Goal: Task Accomplishment & Management: Manage account settings

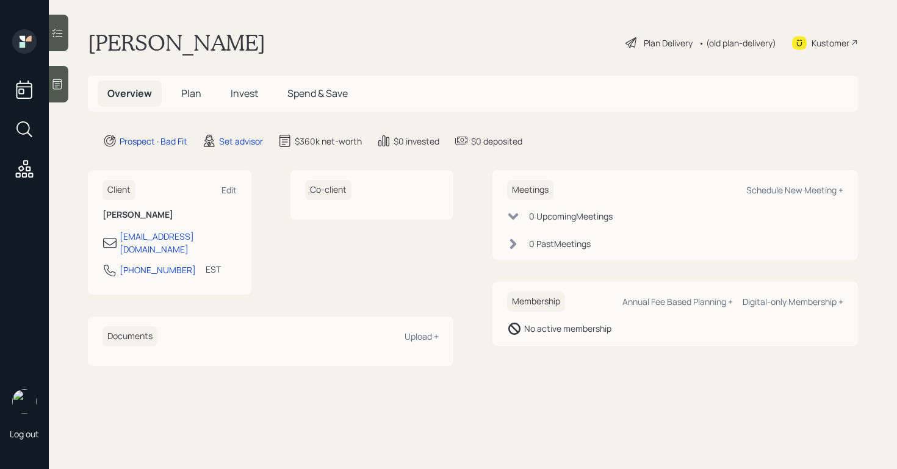
click at [196, 91] on span "Plan" at bounding box center [191, 93] width 20 height 13
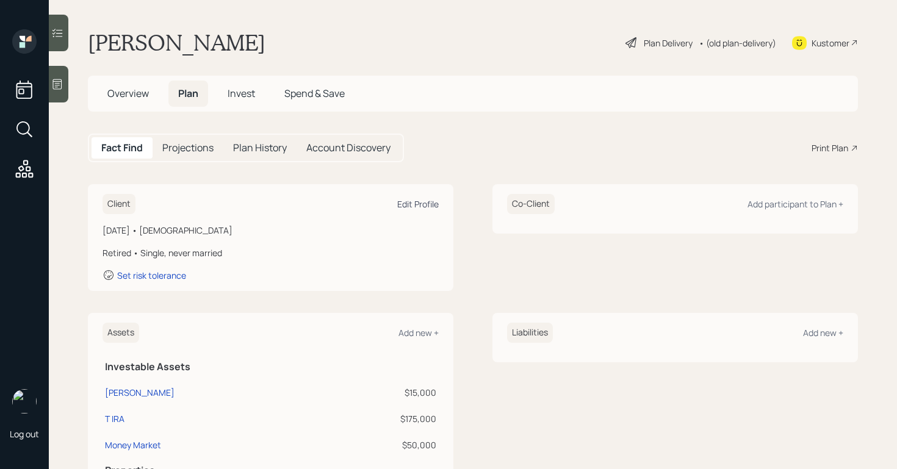
click at [419, 206] on div "Edit Profile" at bounding box center [418, 204] width 42 height 12
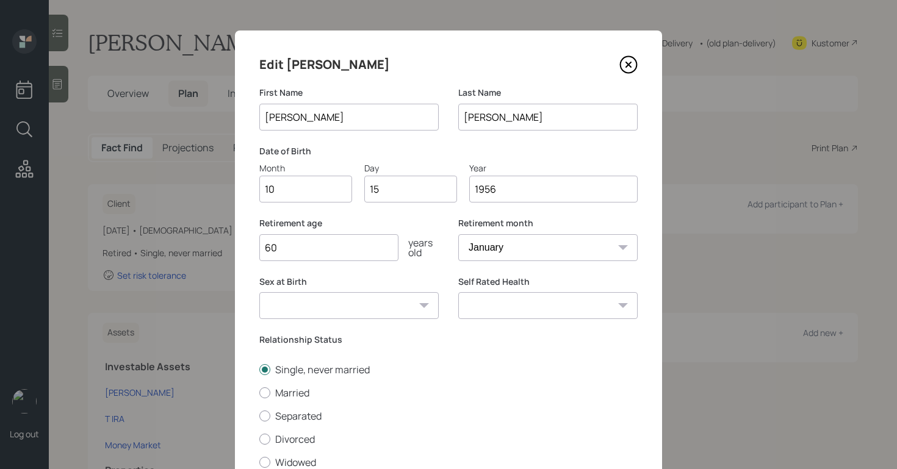
click at [302, 189] on input "10" at bounding box center [305, 189] width 93 height 27
type input "1"
type input "09"
type input "1"
type input "22"
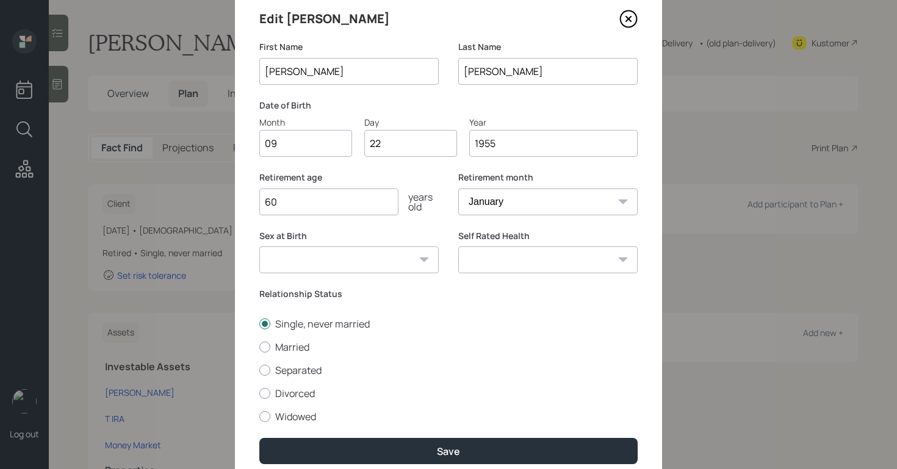
scroll to position [96, 0]
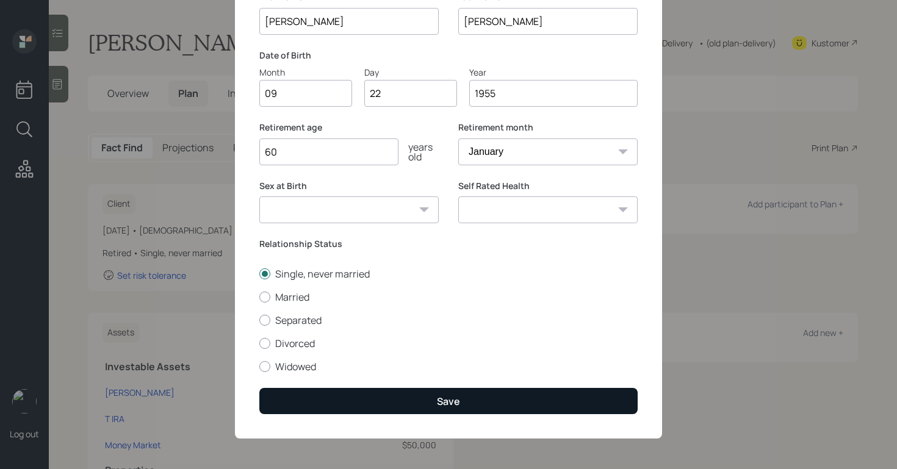
type input "1955"
click at [488, 396] on button "Save" at bounding box center [448, 401] width 378 height 26
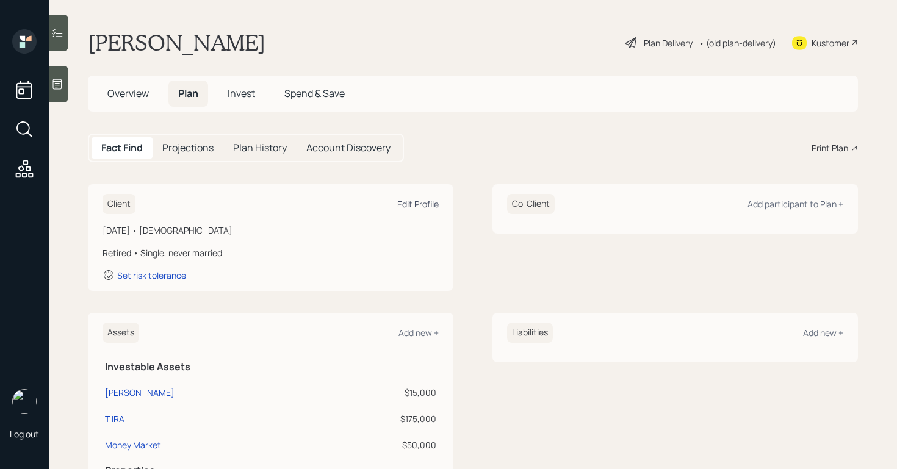
click at [408, 201] on div "Edit Profile" at bounding box center [418, 204] width 42 height 12
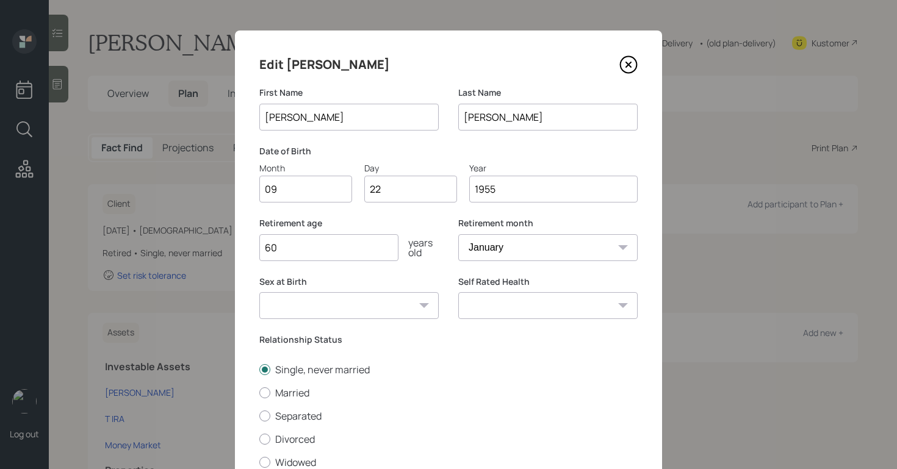
click at [348, 237] on input "60" at bounding box center [328, 247] width 139 height 27
click at [351, 255] on input "60" at bounding box center [328, 247] width 139 height 27
type input "6"
type input "55"
click at [469, 375] on label "Single, never married" at bounding box center [448, 369] width 378 height 13
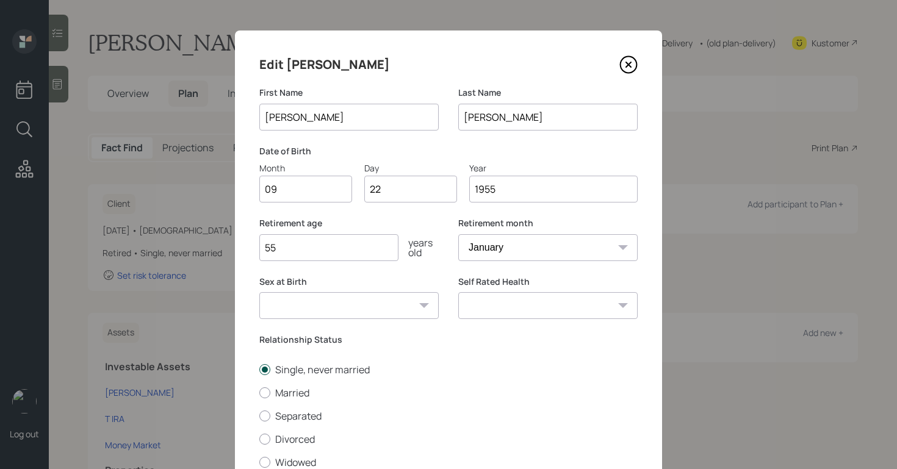
click at [259, 370] on input "Single, never married" at bounding box center [259, 369] width 1 height 1
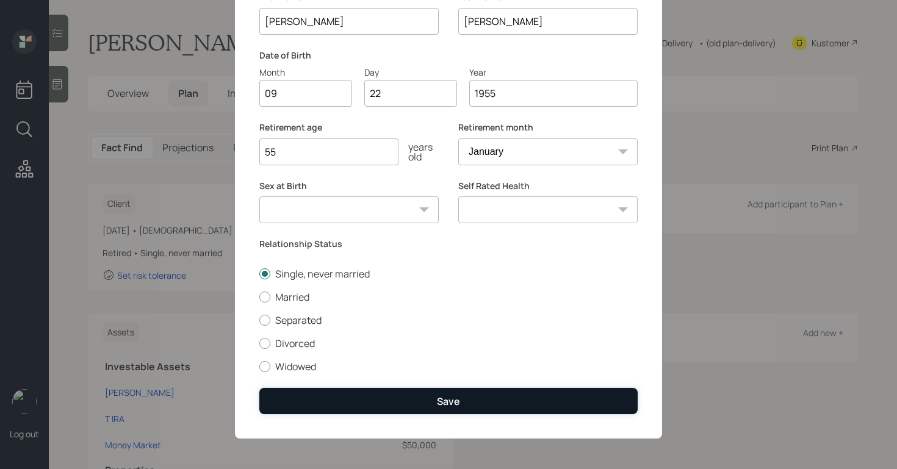
click at [445, 396] on div "Save" at bounding box center [448, 401] width 23 height 13
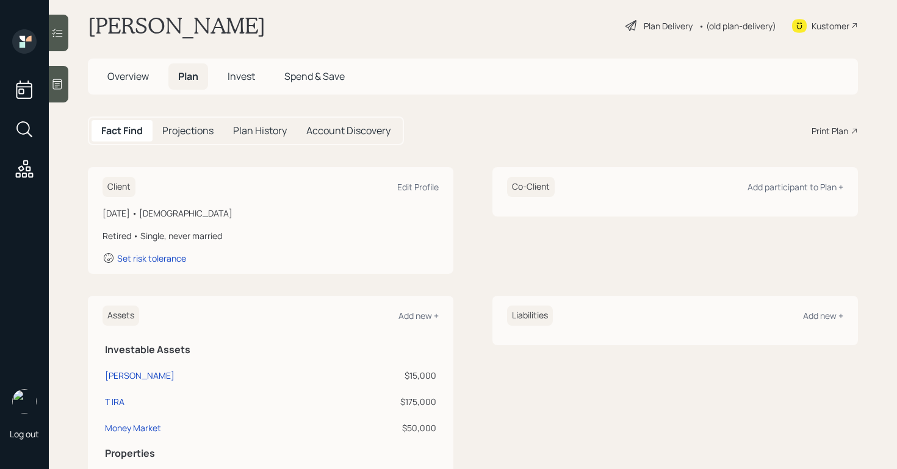
scroll to position [18, 0]
click at [402, 187] on div "Edit Profile" at bounding box center [418, 187] width 42 height 12
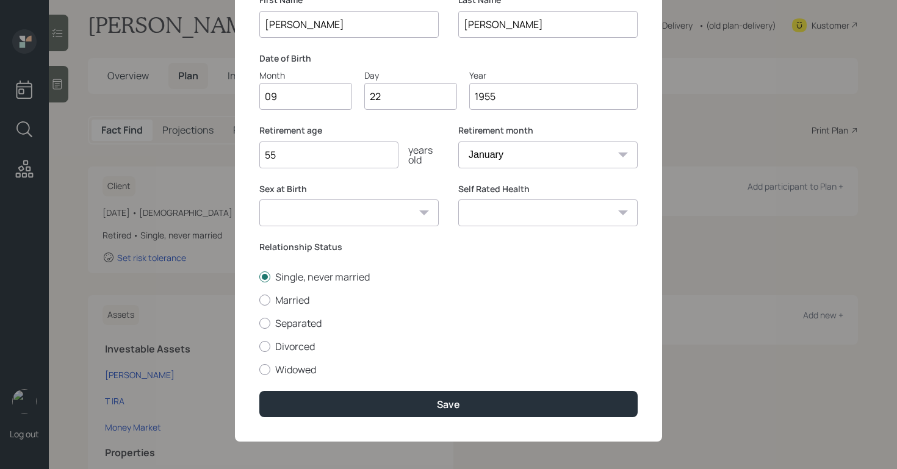
scroll to position [96, 0]
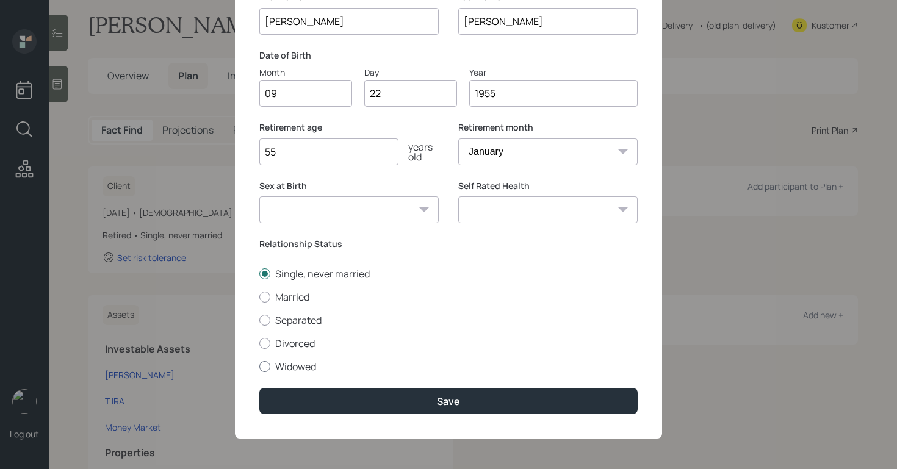
click at [263, 367] on div at bounding box center [264, 366] width 11 height 11
click at [259, 367] on input "Widowed" at bounding box center [259, 366] width 1 height 1
radio input "true"
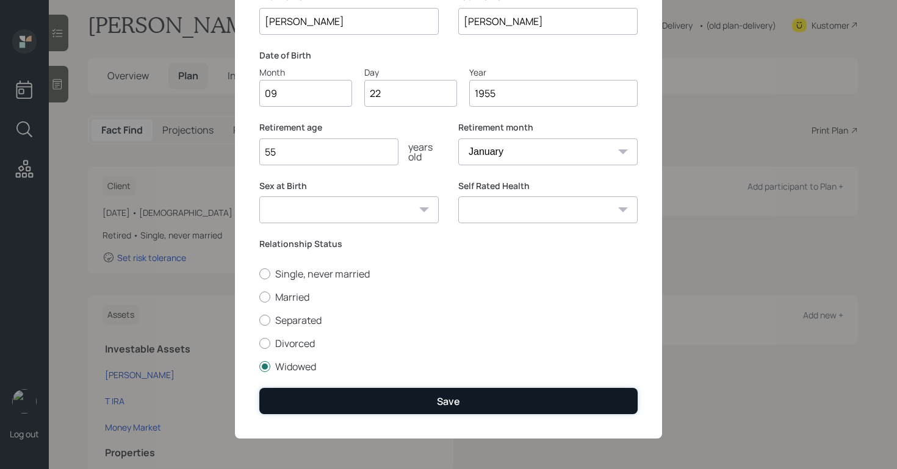
click at [425, 397] on button "Save" at bounding box center [448, 401] width 378 height 26
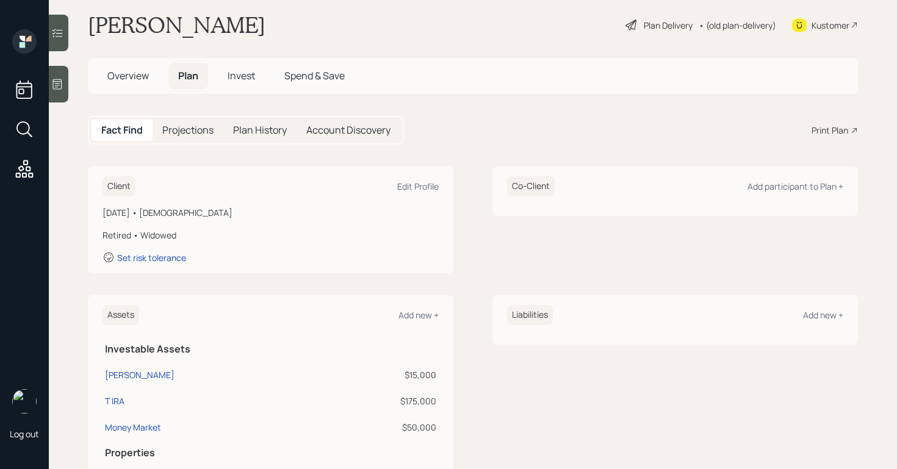
click at [665, 26] on div "Plan Delivery" at bounding box center [668, 25] width 49 height 13
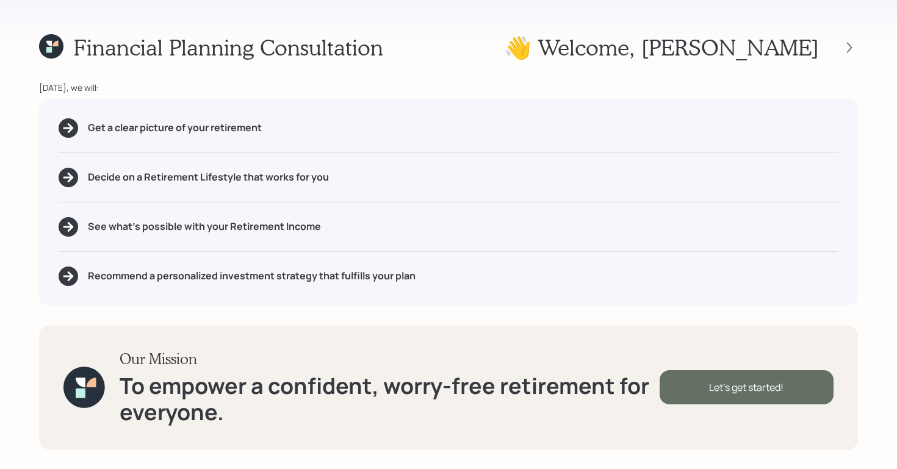
click at [704, 389] on div "Let's get started!" at bounding box center [747, 388] width 174 height 34
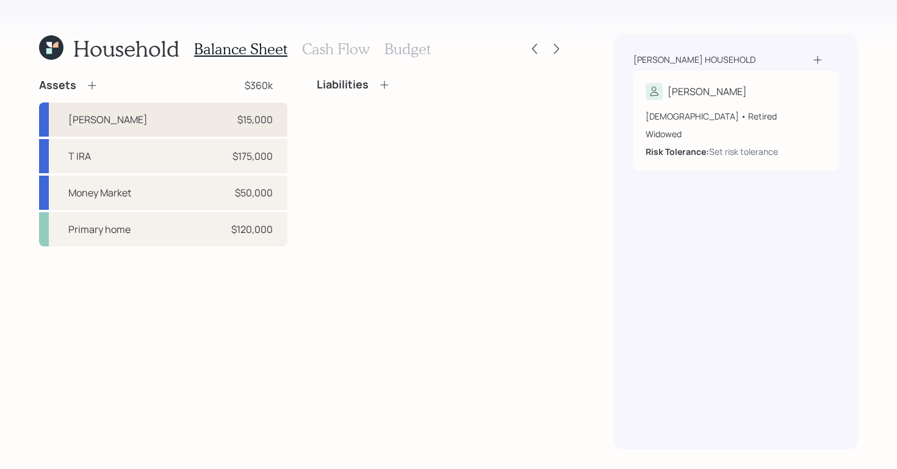
click at [155, 123] on div "[PERSON_NAME] $15,000" at bounding box center [163, 120] width 248 height 34
select select "roth_ira"
select select "balanced"
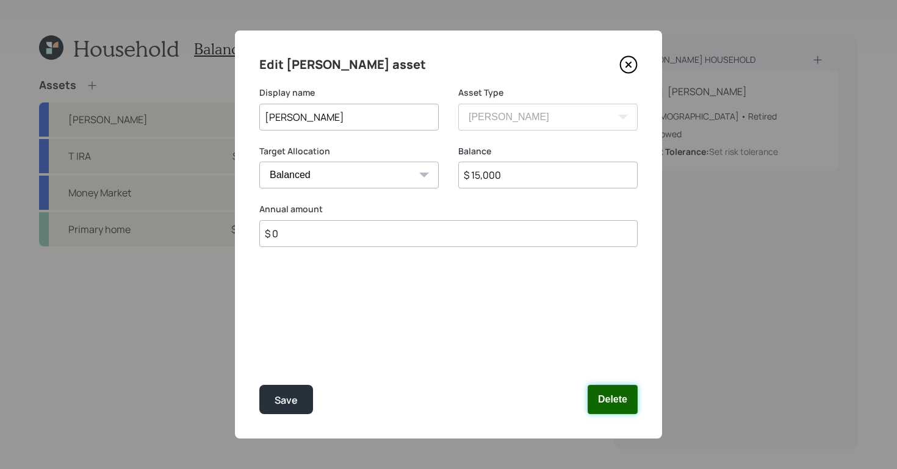
click at [606, 403] on button "Delete" at bounding box center [613, 399] width 50 height 29
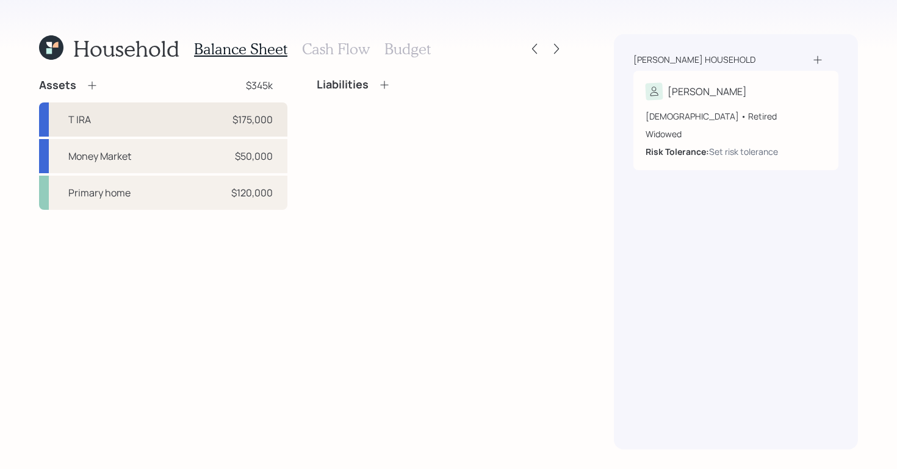
click at [248, 121] on div "$175,000" at bounding box center [253, 119] width 40 height 15
select select "ira"
select select "balanced"
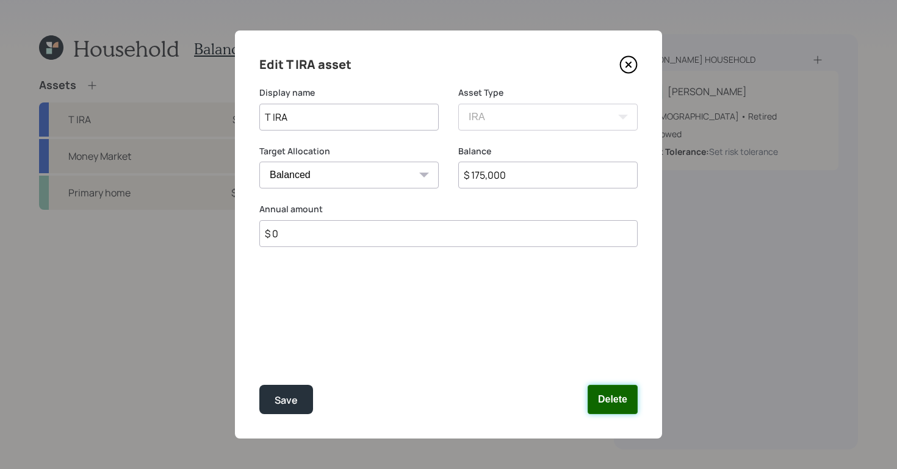
click at [609, 391] on button "Delete" at bounding box center [613, 399] width 50 height 29
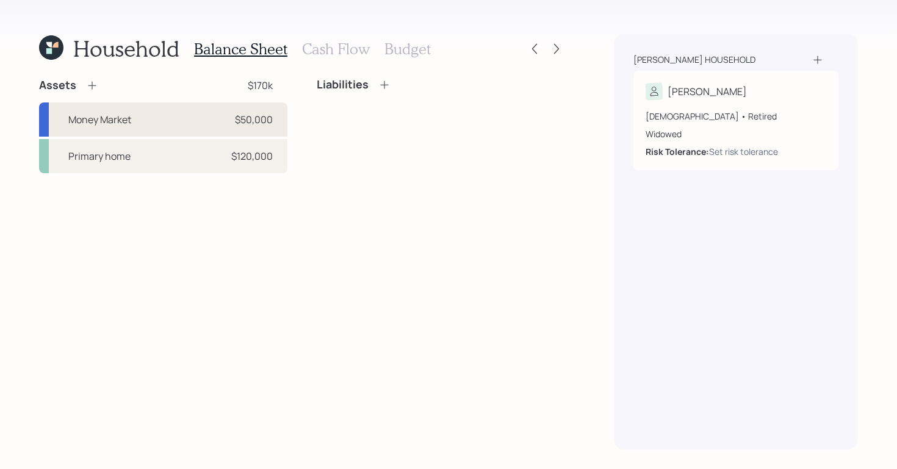
click at [234, 114] on div "Money Market $50,000" at bounding box center [163, 120] width 248 height 34
select select "taxable"
select select "balanced"
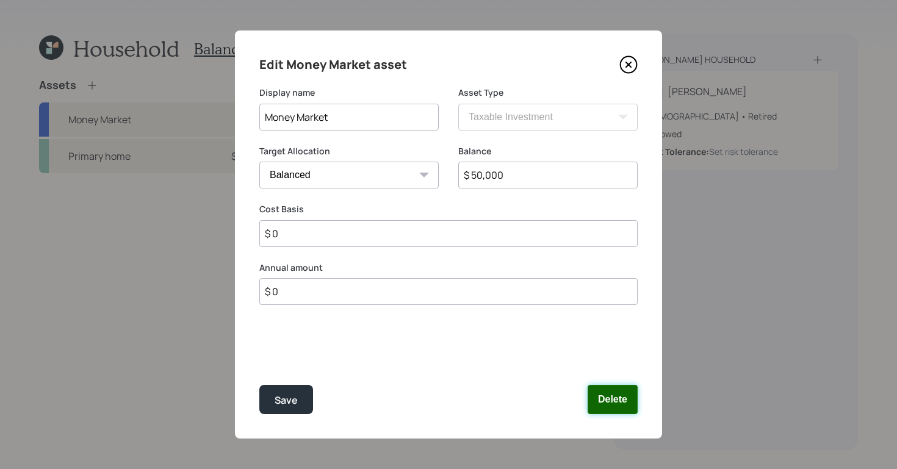
click at [617, 391] on button "Delete" at bounding box center [613, 399] width 50 height 29
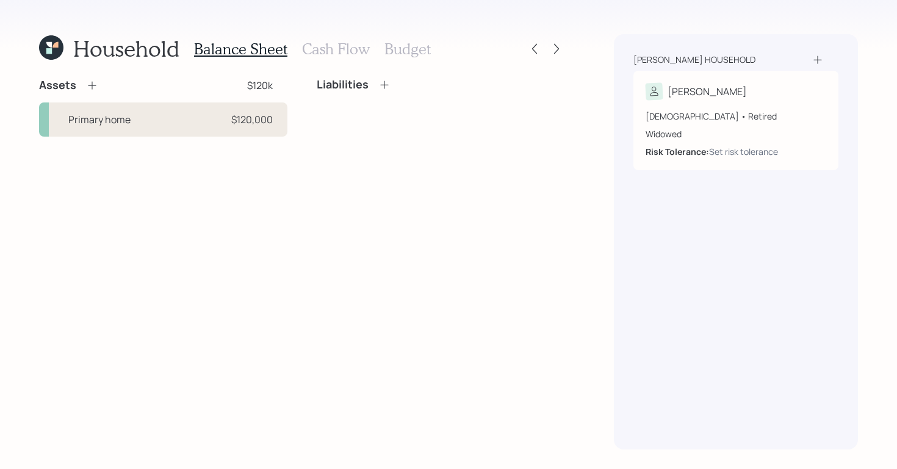
click at [255, 116] on div "$120,000" at bounding box center [252, 119] width 42 height 15
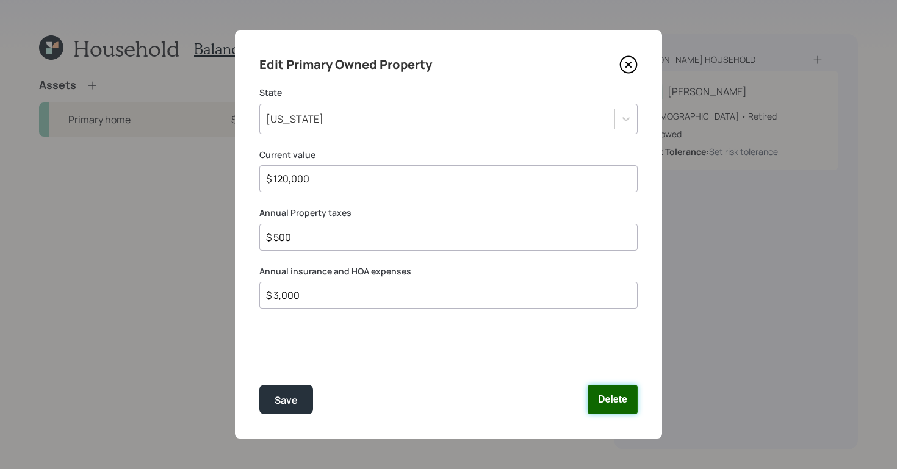
click at [623, 398] on button "Delete" at bounding box center [613, 399] width 50 height 29
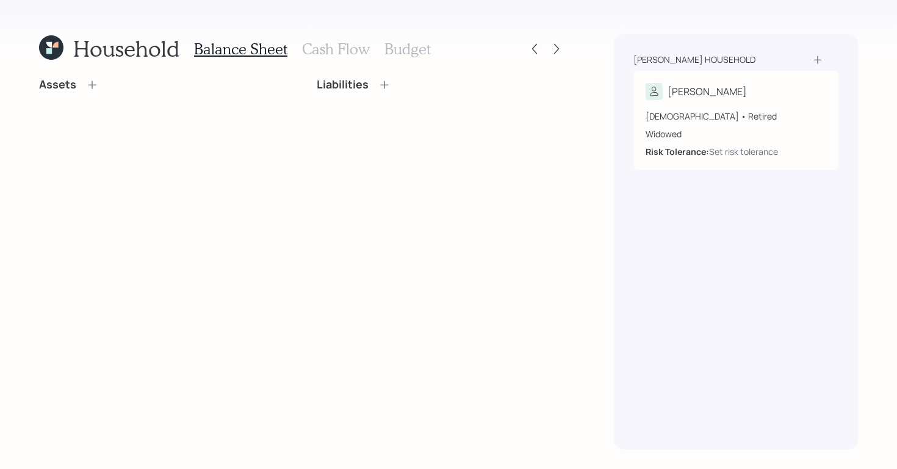
click at [92, 80] on icon at bounding box center [92, 85] width 12 height 12
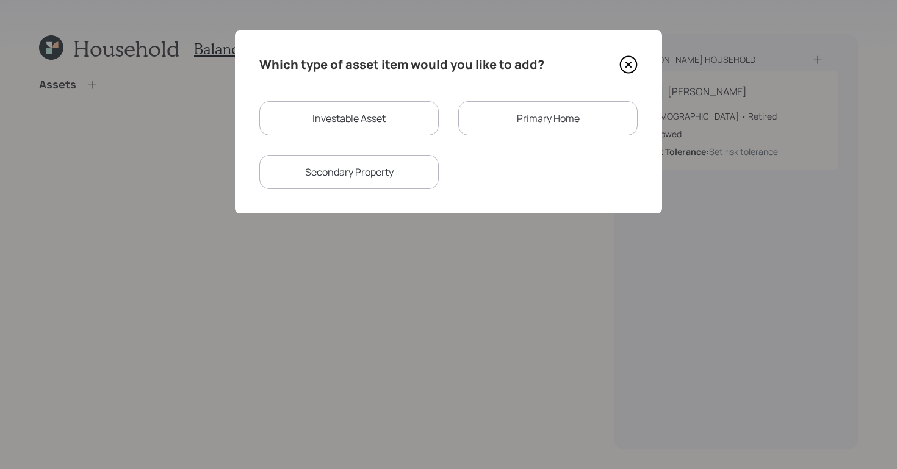
click at [372, 132] on div "Investable Asset" at bounding box center [348, 118] width 179 height 34
select select "taxable"
select select "balanced"
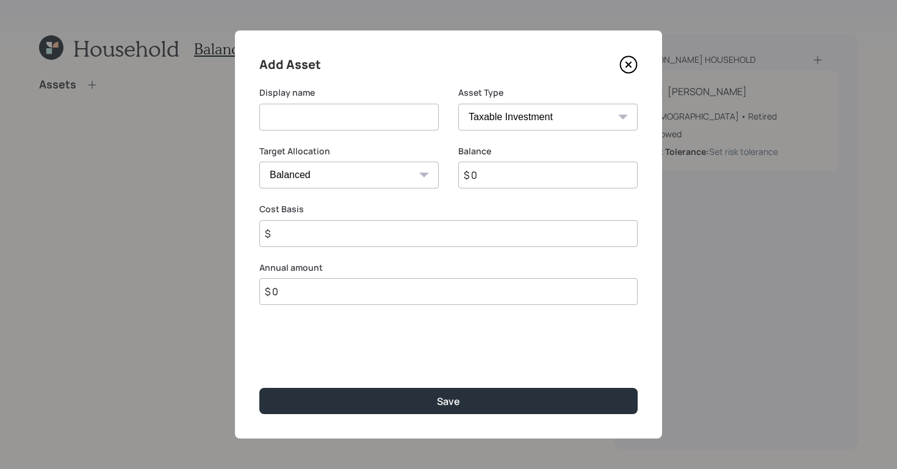
click at [506, 118] on select "SEP [PERSON_NAME] IRA 401(k) [PERSON_NAME] 401(k) 403(b) [PERSON_NAME] 403(b) 4…" at bounding box center [547, 117] width 179 height 27
click at [458, 104] on select "SEP [PERSON_NAME] IRA 401(k) [PERSON_NAME] 401(k) 403(b) [PERSON_NAME] 403(b) 4…" at bounding box center [547, 117] width 179 height 27
click at [510, 124] on select "SEP [PERSON_NAME] IRA 401(k) [PERSON_NAME] 401(k) 403(b) [PERSON_NAME] 403(b) 4…" at bounding box center [547, 117] width 179 height 27
select select "cash"
click at [458, 104] on select "SEP [PERSON_NAME] IRA 401(k) [PERSON_NAME] 401(k) 403(b) [PERSON_NAME] 403(b) 4…" at bounding box center [547, 117] width 179 height 27
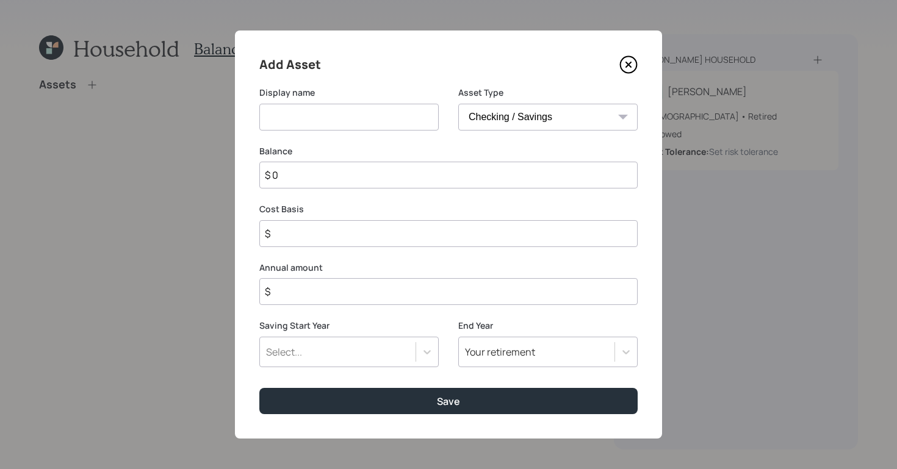
click at [378, 119] on input at bounding box center [348, 117] width 179 height 27
type input "savings"
click at [354, 176] on input "$ 0" at bounding box center [448, 175] width 378 height 27
type input "$ 1"
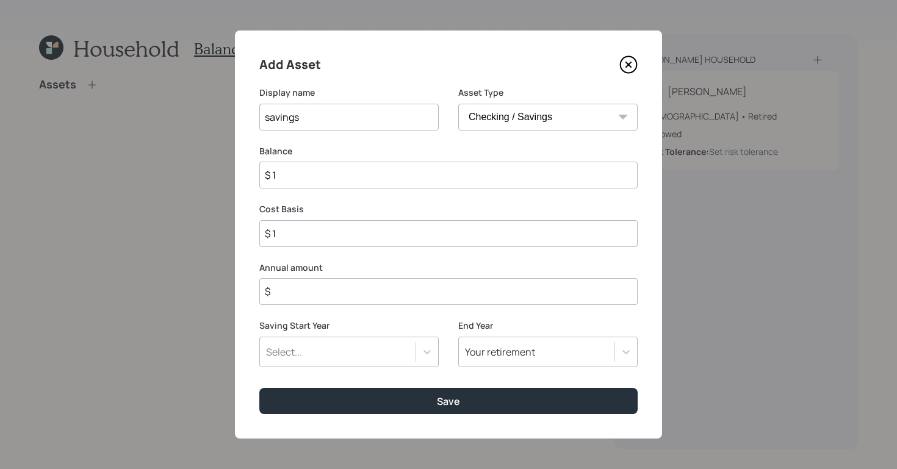
type input "$ 12"
type input "$ 120"
type input "$ 1,200"
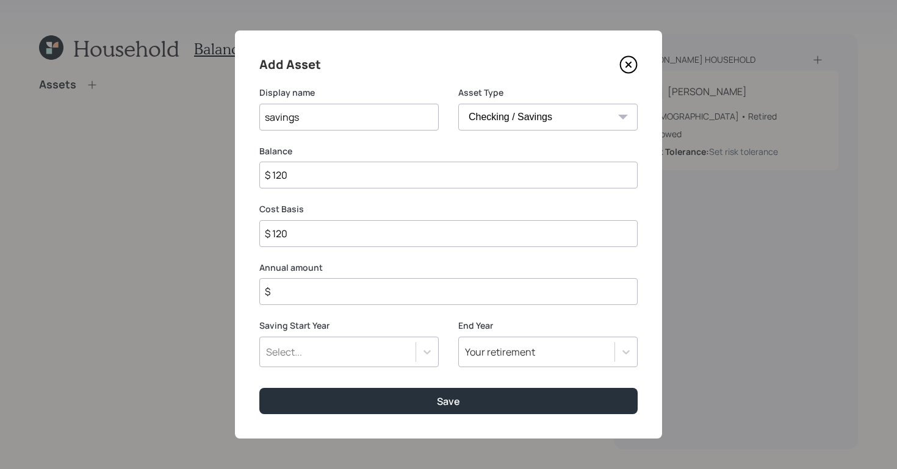
type input "$ 1,200"
type input "$ 12,000"
click at [380, 238] on input "$ 12,000" at bounding box center [448, 233] width 378 height 27
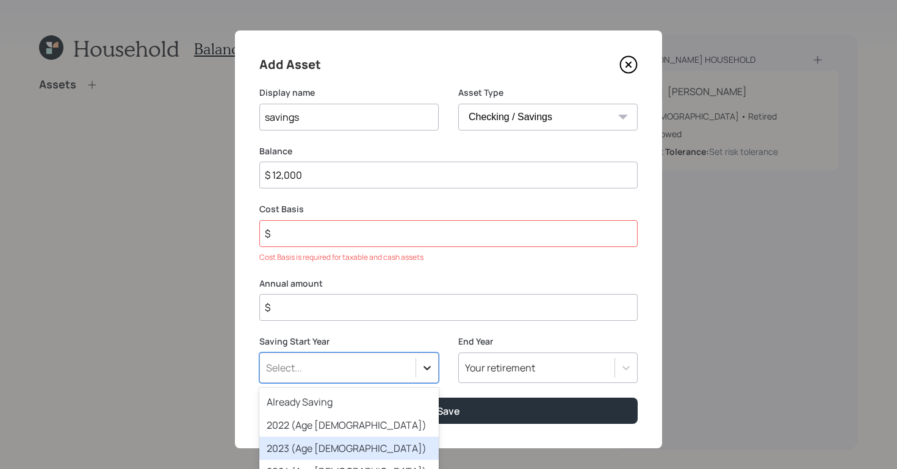
click at [425, 353] on div "option 2023 (Age [DEMOGRAPHIC_DATA]) focused, 3 of 79. 79 results available. Us…" at bounding box center [348, 368] width 179 height 31
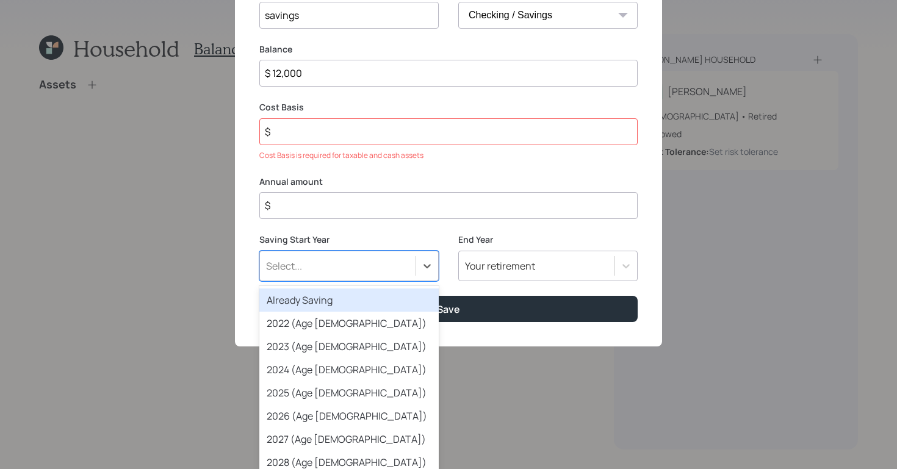
click at [381, 301] on div "Already Saving" at bounding box center [348, 300] width 179 height 23
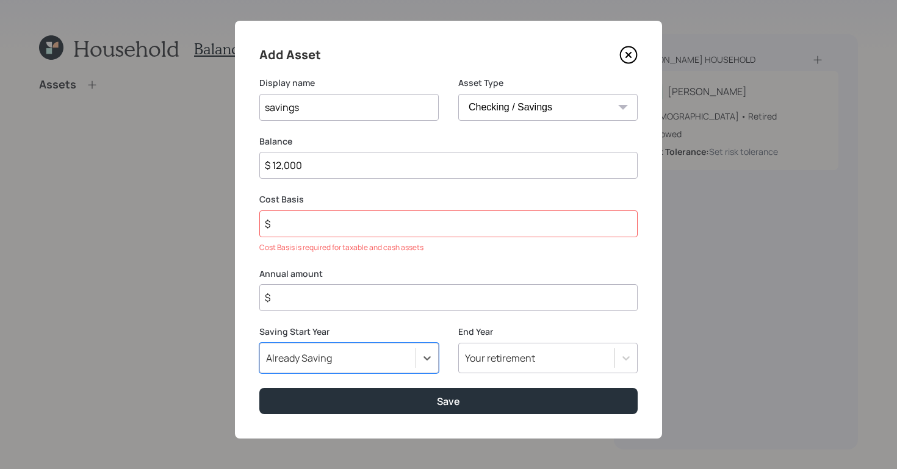
click at [375, 211] on input "$" at bounding box center [448, 224] width 378 height 27
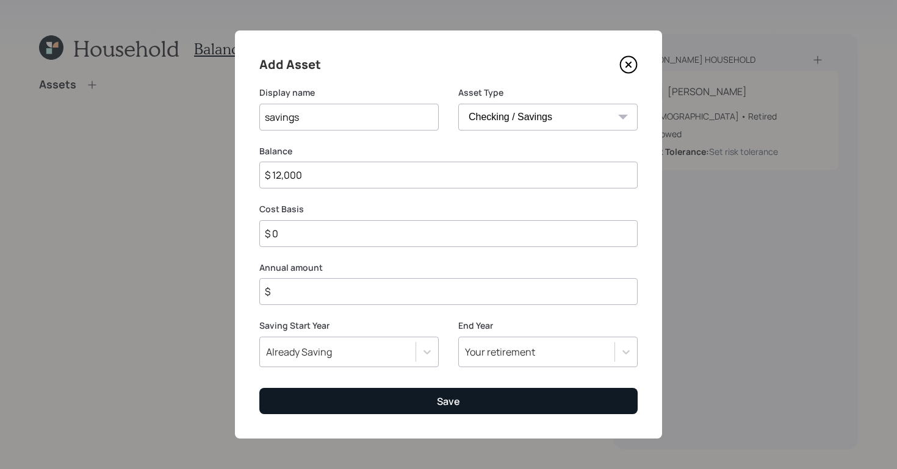
type input "$ 0"
click at [416, 405] on button "Save" at bounding box center [448, 401] width 378 height 26
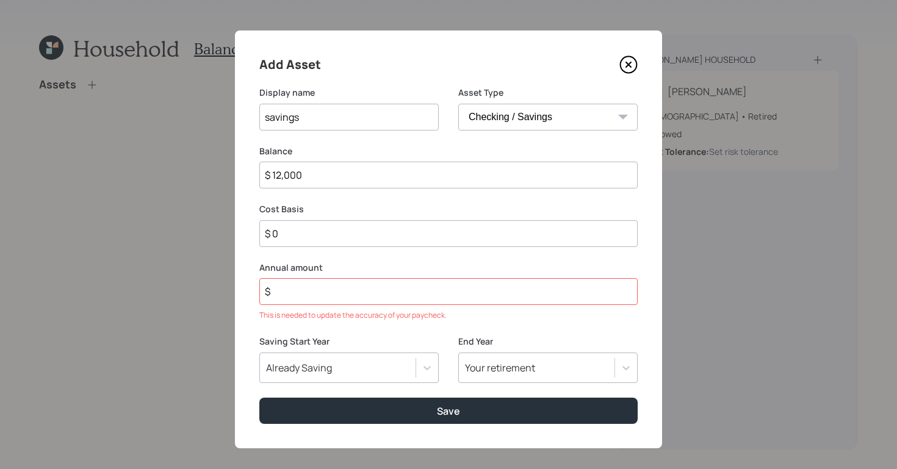
click at [375, 294] on input "$" at bounding box center [448, 291] width 378 height 27
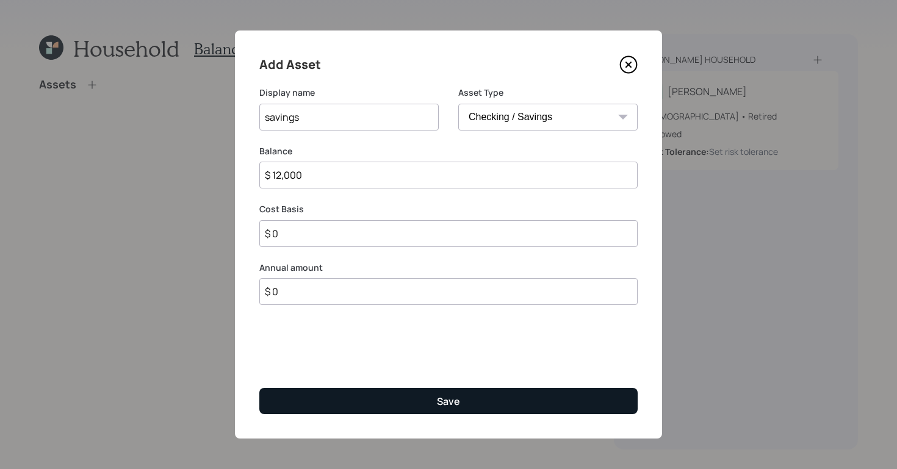
type input "$ 0"
click at [403, 401] on button "Save" at bounding box center [448, 401] width 378 height 26
